Goal: Find specific page/section: Find specific page/section

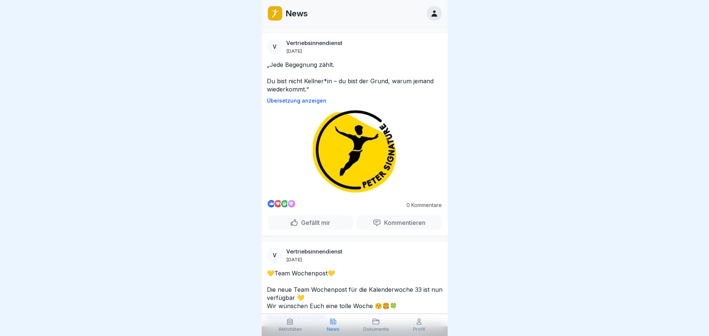
click at [436, 14] on icon at bounding box center [434, 13] width 8 height 8
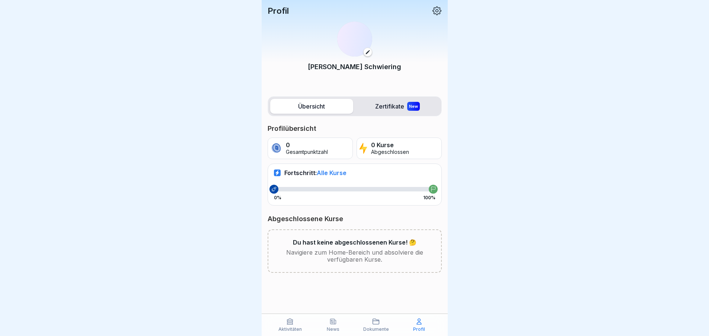
click at [385, 101] on label "Zertifikate New" at bounding box center [397, 106] width 83 height 15
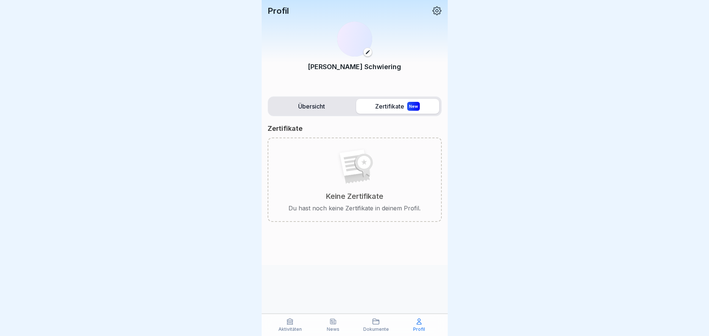
click at [325, 110] on label "Übersicht" at bounding box center [311, 106] width 83 height 15
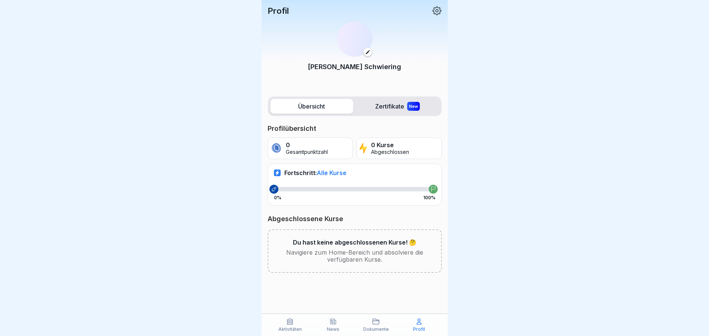
click at [285, 13] on p "Profil" at bounding box center [278, 11] width 21 height 10
drag, startPoint x: 281, startPoint y: 10, endPoint x: 265, endPoint y: 5, distance: 16.4
click at [279, 10] on p "Profil" at bounding box center [278, 11] width 21 height 10
